Goal: Information Seeking & Learning: Understand process/instructions

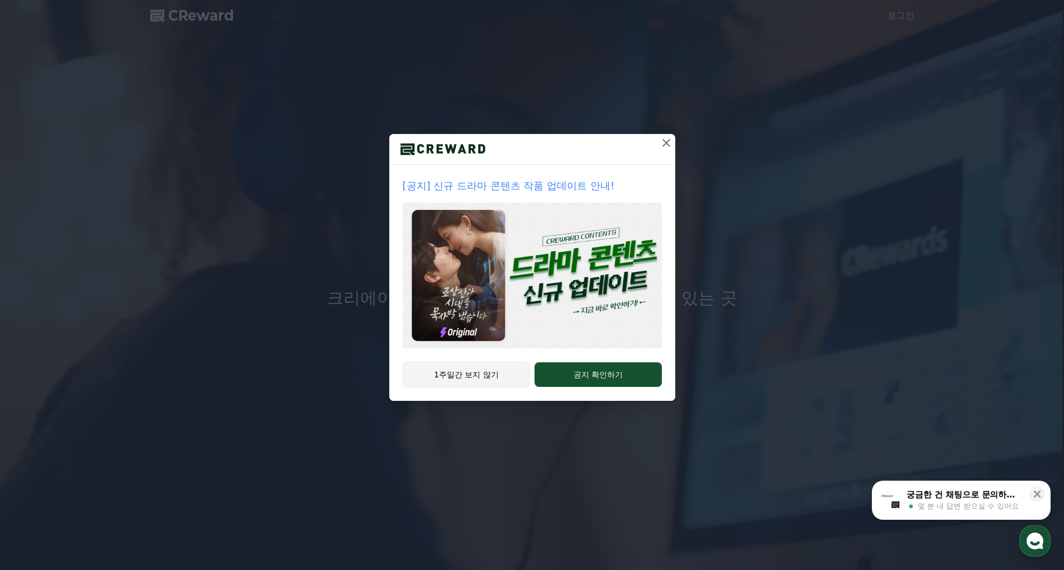
click at [500, 374] on button "1주일간 보지 않기" at bounding box center [467, 375] width 128 height 26
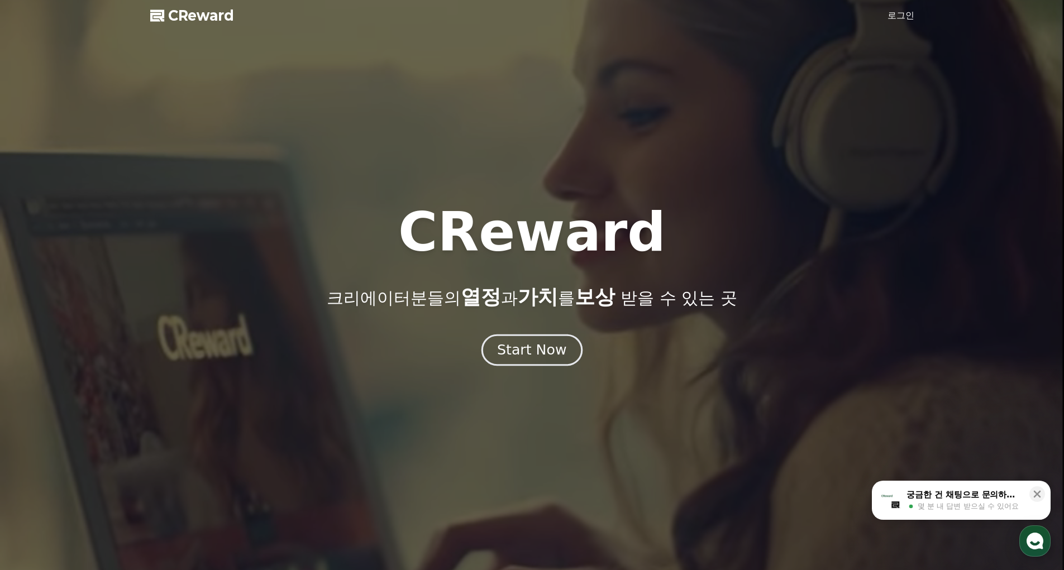
click at [533, 351] on div "Start Now" at bounding box center [531, 350] width 69 height 19
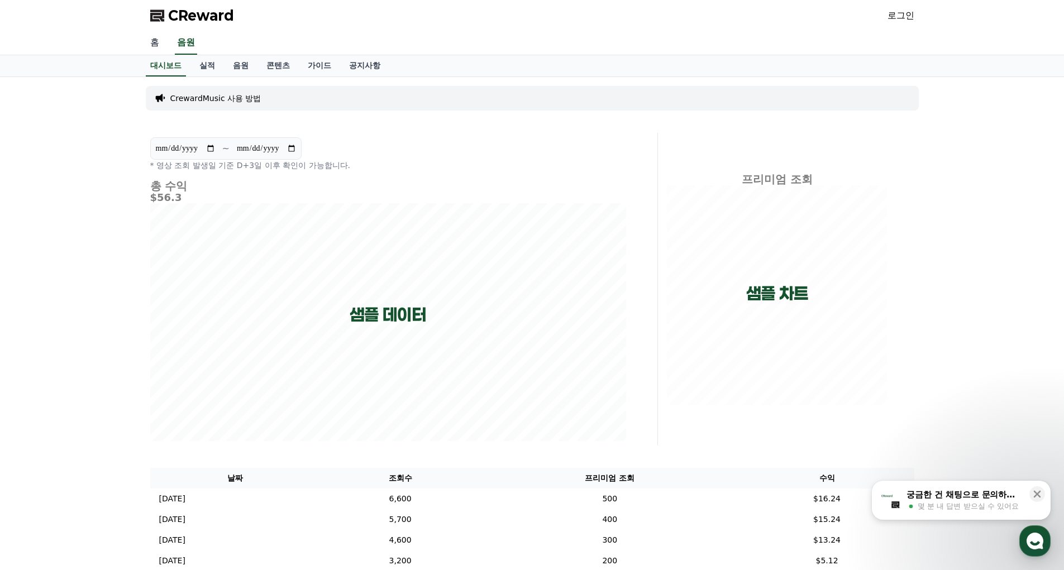
click at [157, 41] on link "홈" at bounding box center [154, 42] width 27 height 23
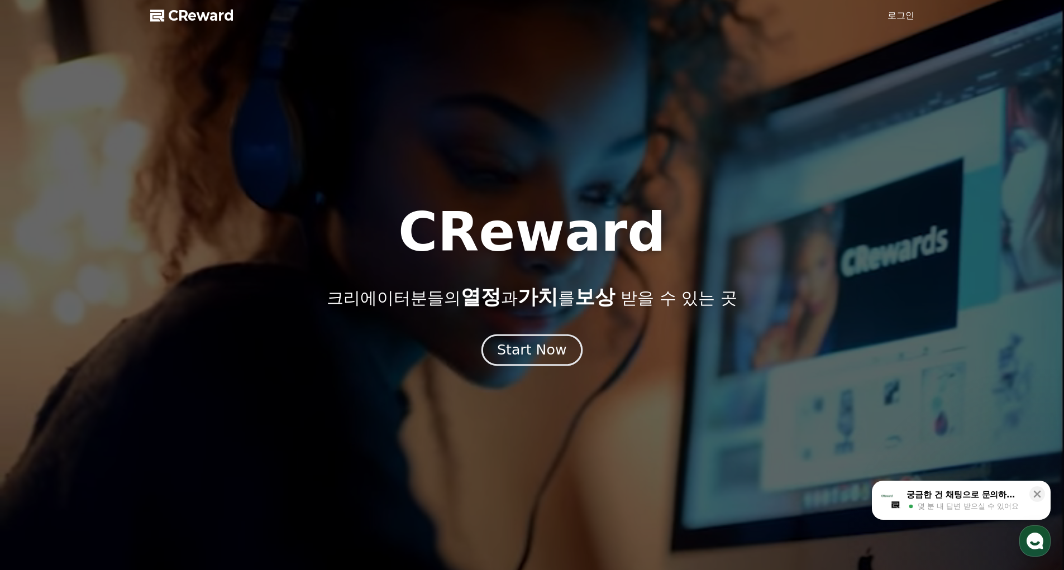
click at [532, 360] on button "Start Now" at bounding box center [531, 350] width 101 height 32
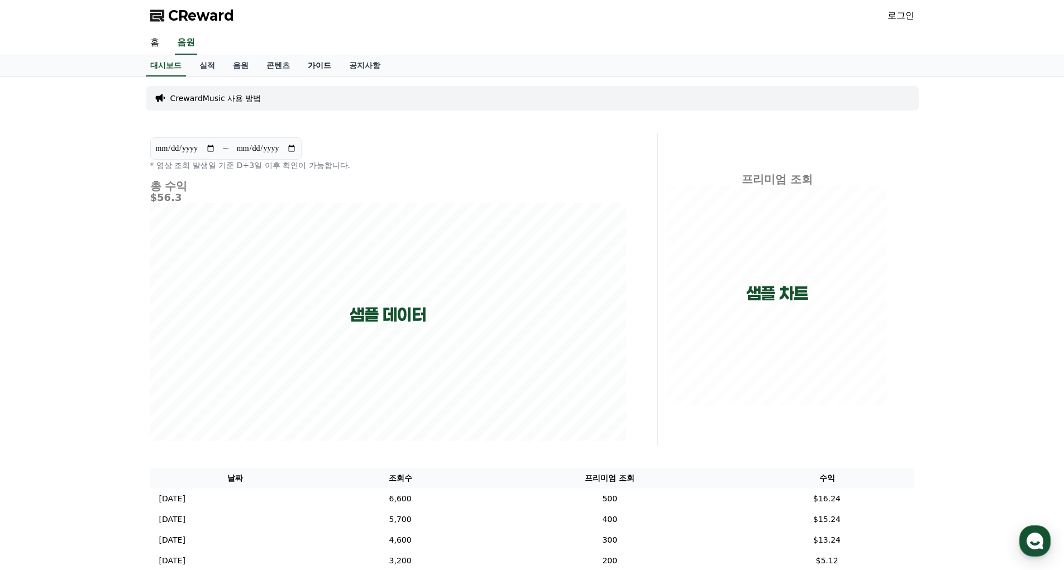
click at [318, 66] on link "가이드" at bounding box center [319, 65] width 41 height 21
